Goal: Transaction & Acquisition: Purchase product/service

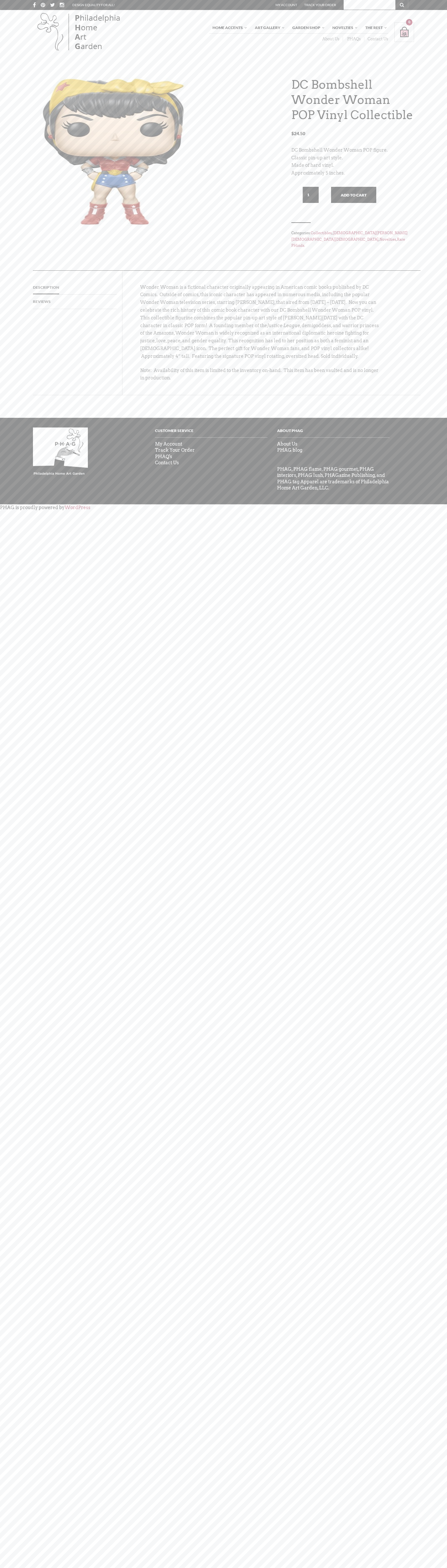
click at [353, 187] on button "Add to cart" at bounding box center [353, 195] width 45 height 16
